Goal: Information Seeking & Learning: Learn about a topic

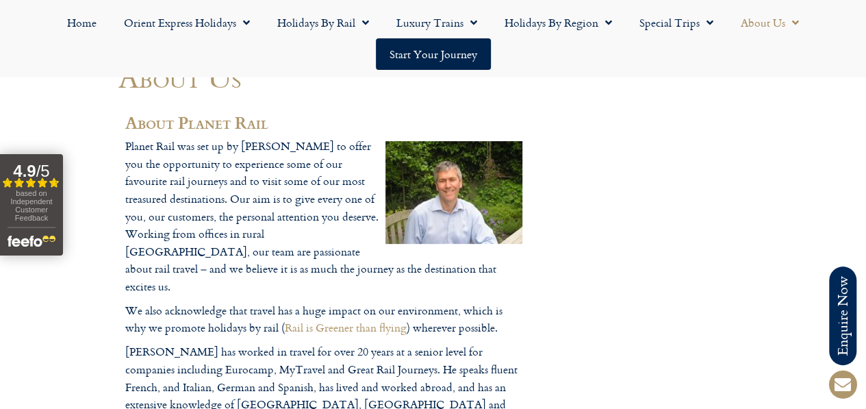
scroll to position [137, 0]
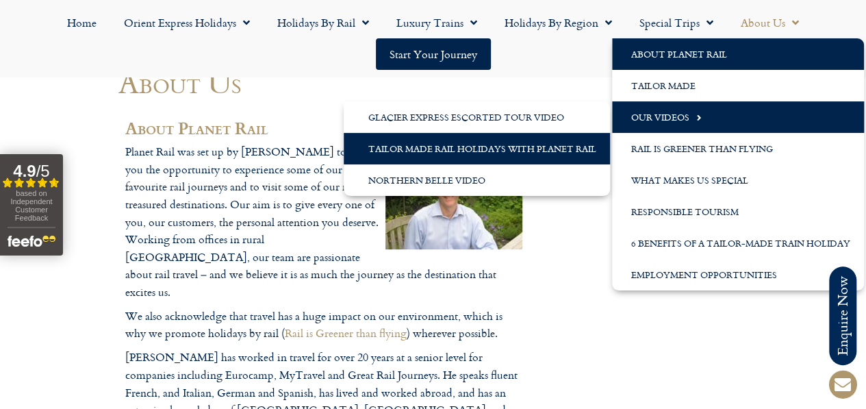
click at [497, 147] on link "Tailor Made Rail Holidays with Planet Rail" at bounding box center [477, 149] width 266 height 32
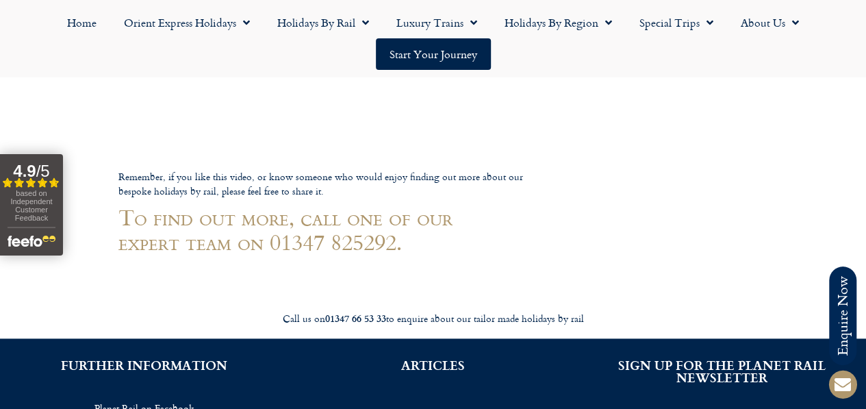
scroll to position [479, 0]
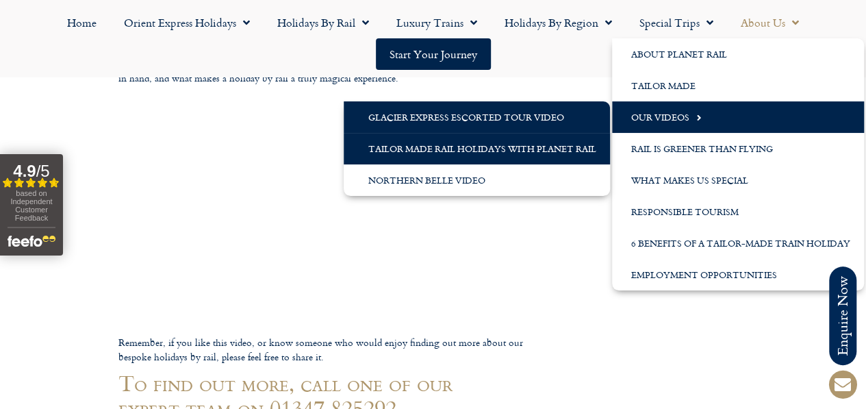
click at [504, 116] on link "Glacier Express Escorted Tour Video" at bounding box center [477, 117] width 266 height 32
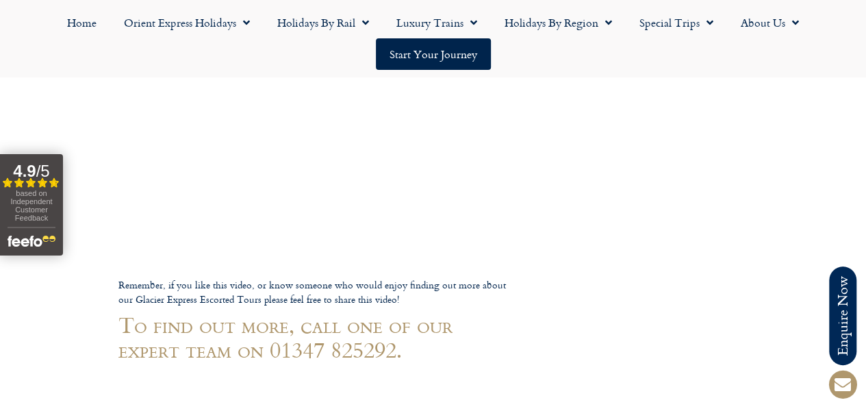
scroll to position [411, 0]
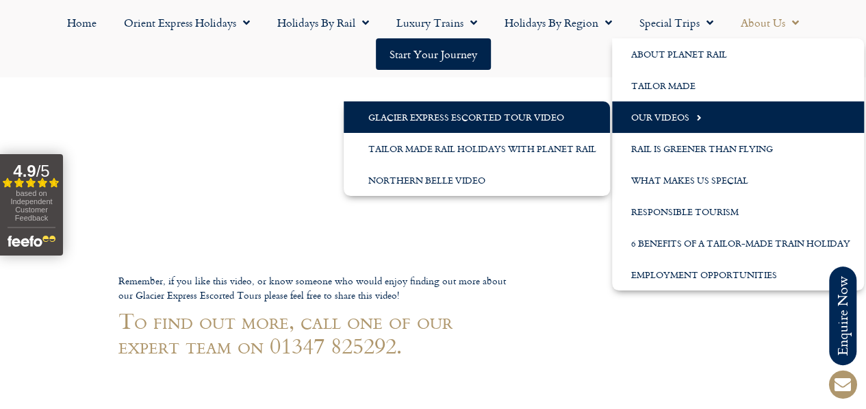
click at [418, 115] on link "Glacier Express Escorted Tour Video" at bounding box center [477, 117] width 266 height 32
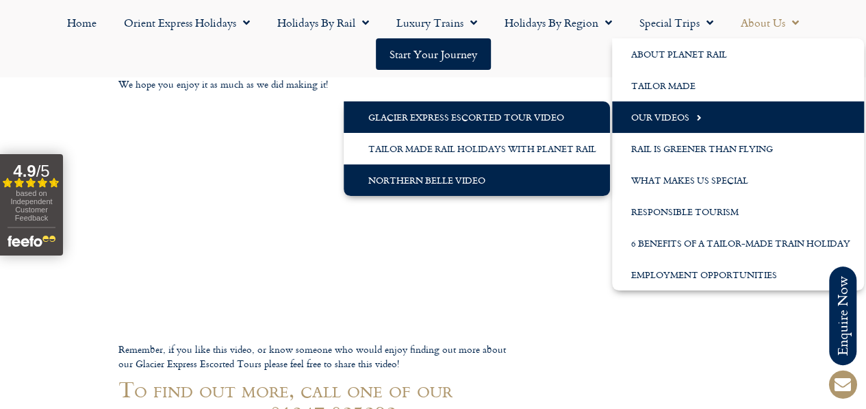
click at [425, 173] on link "Northern Belle Video" at bounding box center [477, 180] width 266 height 32
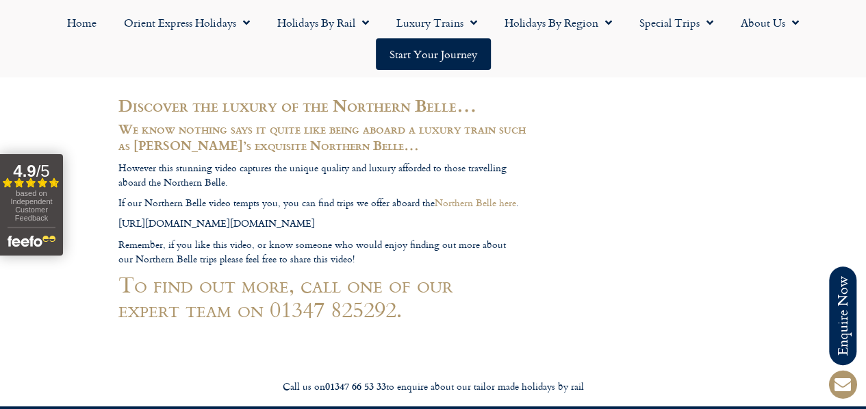
scroll to position [137, 0]
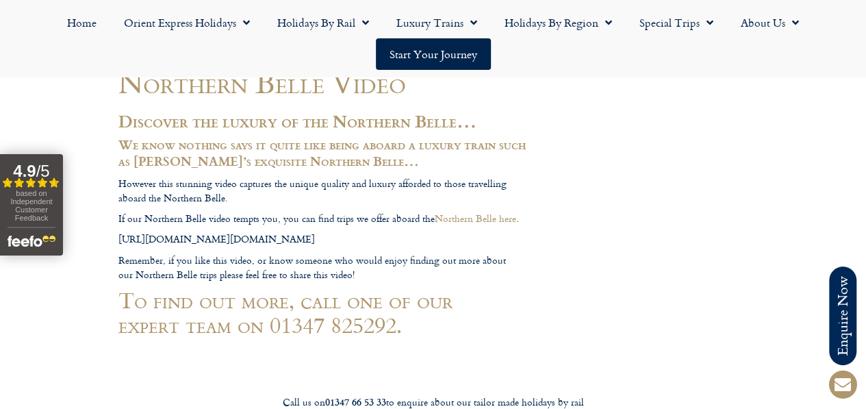
drag, startPoint x: 390, startPoint y: 287, endPoint x: 42, endPoint y: 290, distance: 348.0
click at [119, 246] on p "https://www.youtube.com/watch?v=51ytwALuxqc&feature=youtu.be" at bounding box center [324, 239] width 411 height 14
drag, startPoint x: 42, startPoint y: 290, endPoint x: 89, endPoint y: 286, distance: 46.8
copy p "https://www.youtube.com/watch?v=51ytwALuxqc&feature=youtu.be"
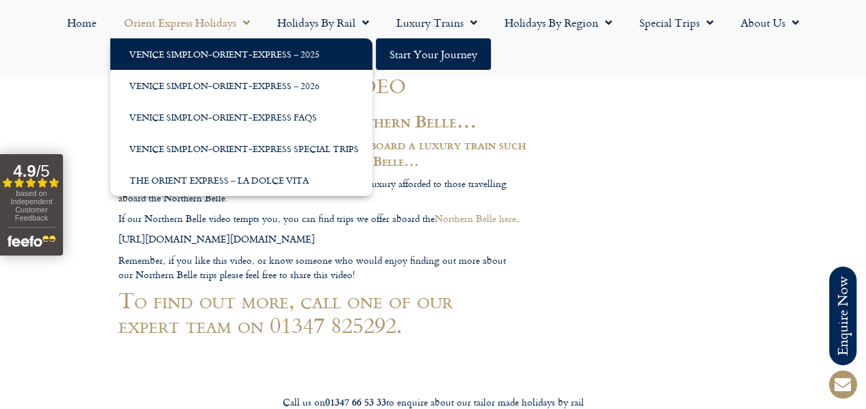
click at [258, 39] on link "Venice Simplon-Orient-Express – 2025" at bounding box center [241, 54] width 262 height 32
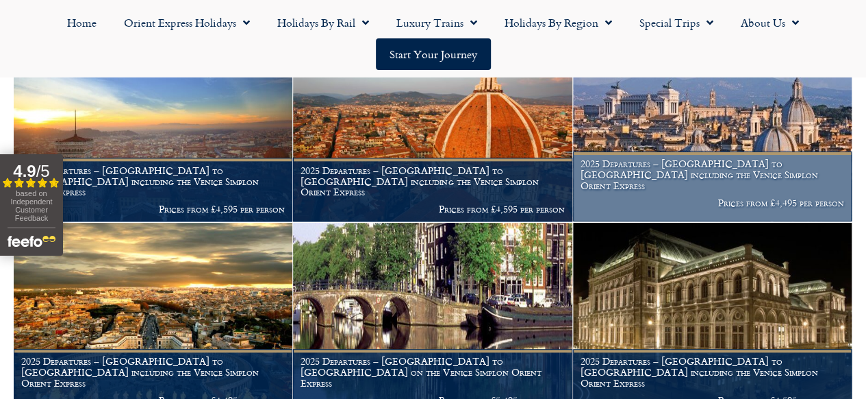
scroll to position [685, 0]
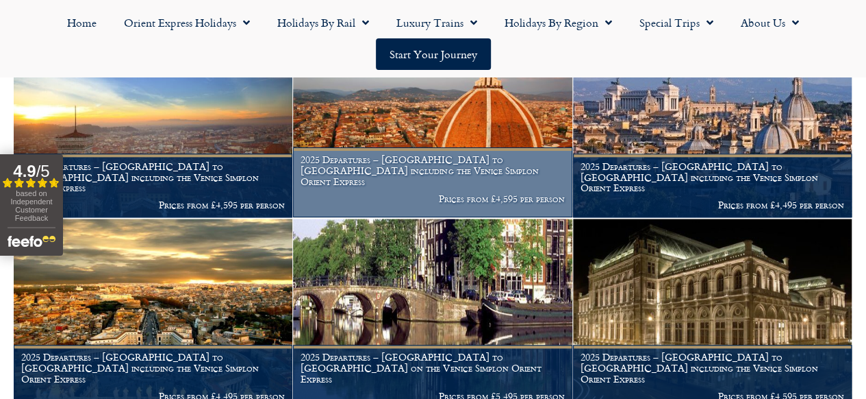
click at [441, 186] on h1 "2025 Departures – London to Florence including the Venice Simplon Orient Express" at bounding box center [433, 170] width 264 height 32
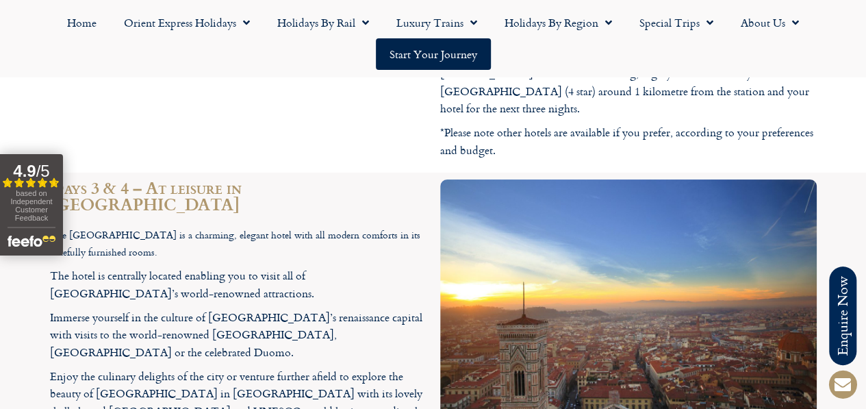
scroll to position [2397, 0]
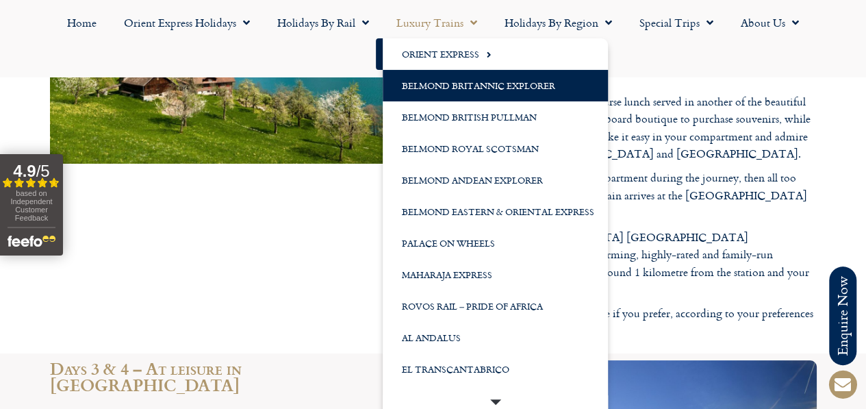
click at [446, 86] on link "Belmond Britannic Explorer" at bounding box center [495, 86] width 225 height 32
